Goal: Contribute content

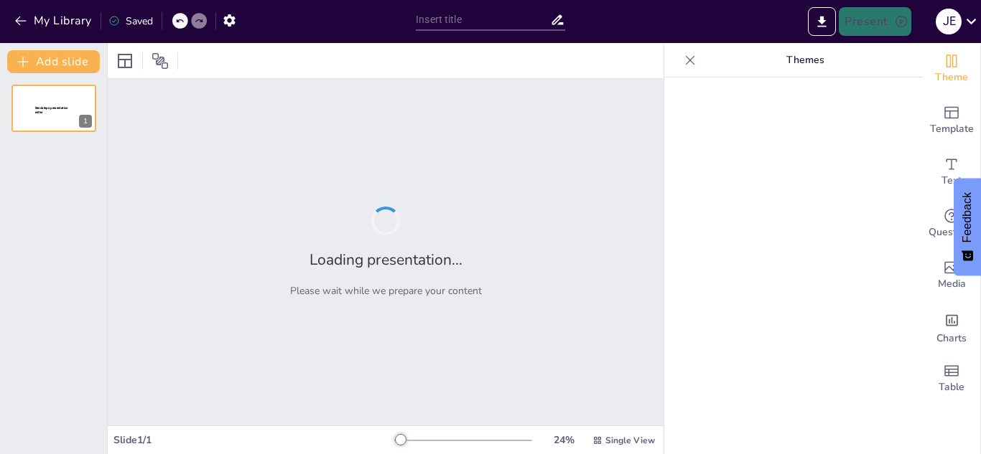
type input "Actualización sobre la Asignación de Cupos para Inmersión: Resultados y Progres…"
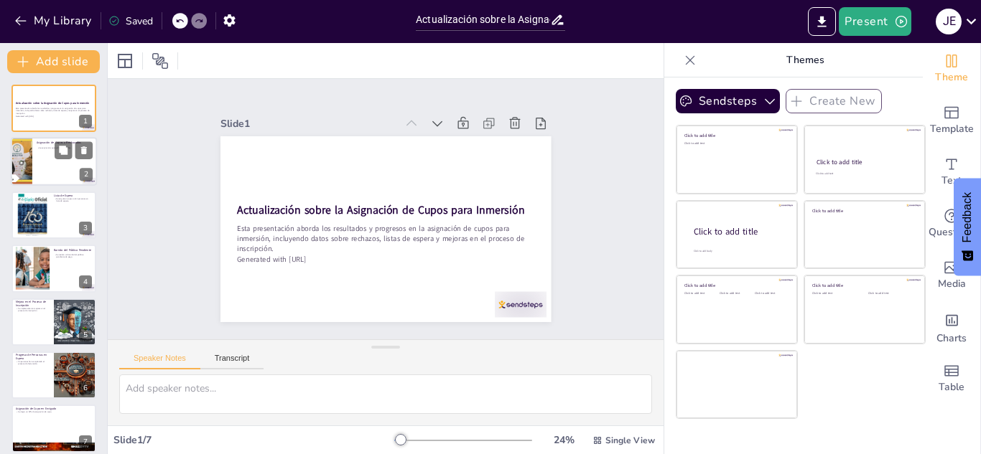
click at [26, 168] on div at bounding box center [21, 162] width 49 height 49
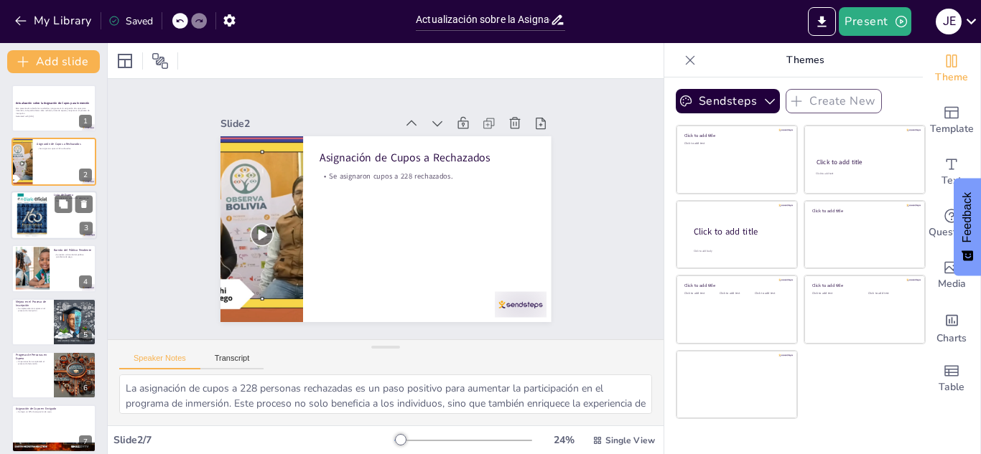
click at [40, 203] on div at bounding box center [31, 215] width 35 height 44
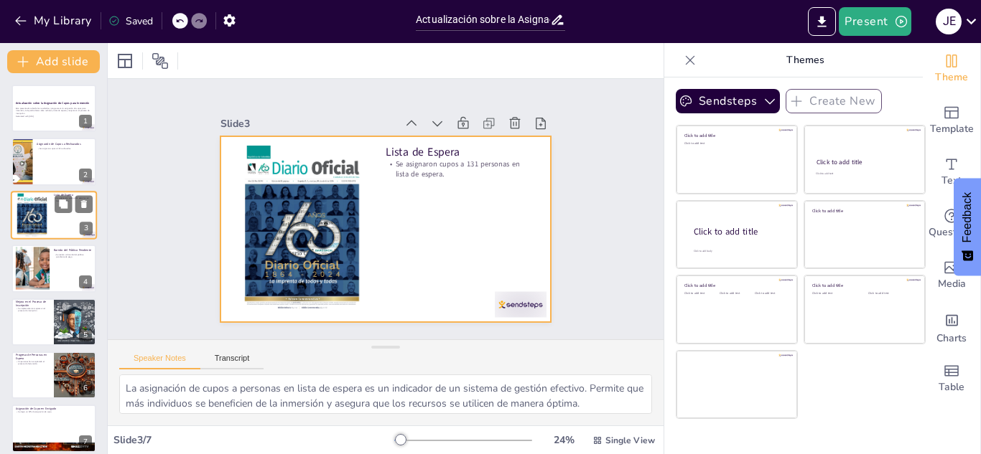
click at [52, 236] on div at bounding box center [54, 215] width 86 height 49
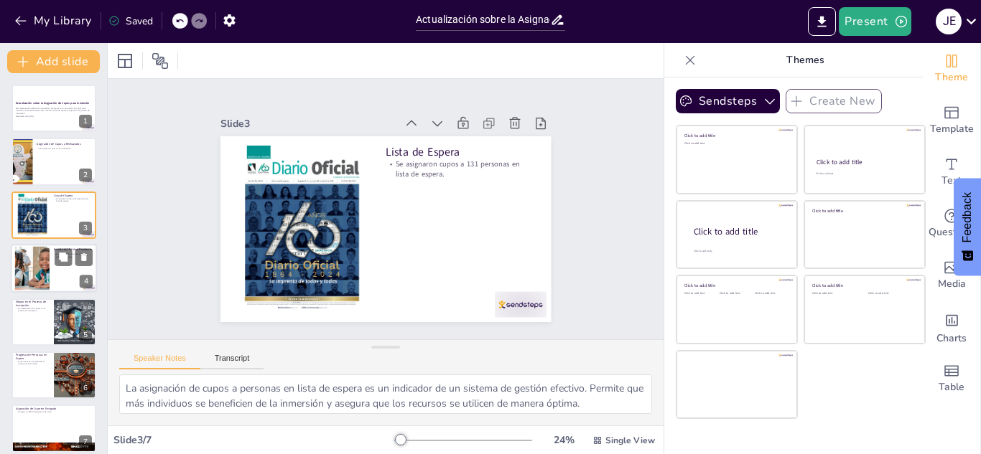
click at [47, 260] on div at bounding box center [32, 269] width 62 height 44
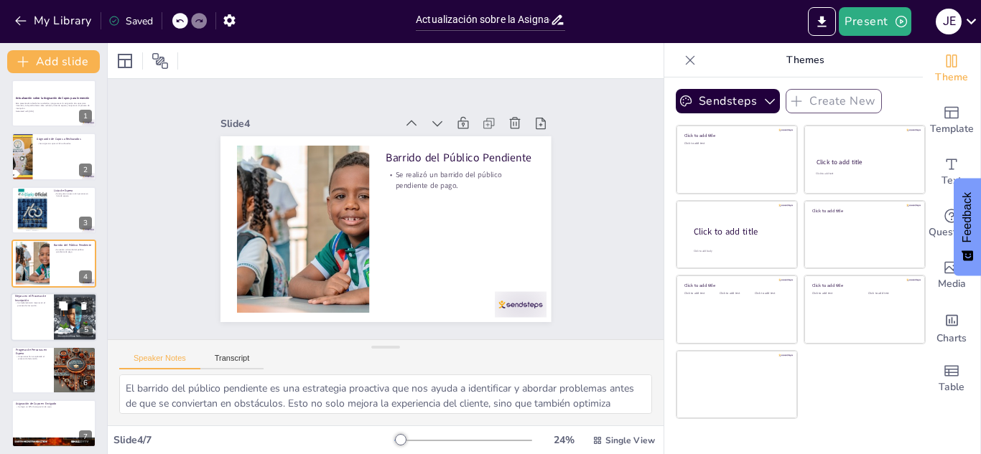
click at [46, 299] on p "Mejora en el Proceso de Inscripción" at bounding box center [32, 298] width 34 height 8
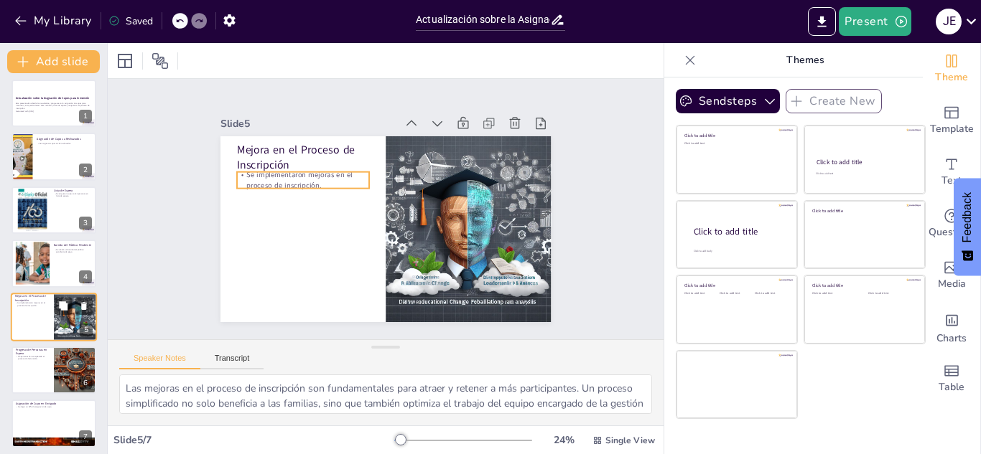
scroll to position [10, 0]
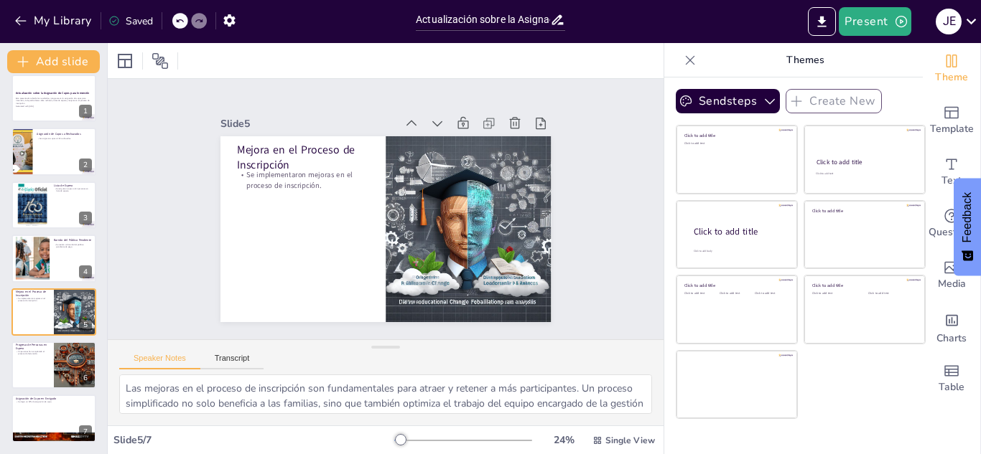
click at [50, 340] on div "Actualización sobre la Asignación de Cupos para Inmersión Esta presentación abo…" at bounding box center [53, 259] width 107 height 368
click at [45, 374] on div at bounding box center [54, 365] width 86 height 49
type textarea "La facturación de 56 personas es un gran indicador de éxito, ya que muestra que…"
